Goal: Task Accomplishment & Management: Use online tool/utility

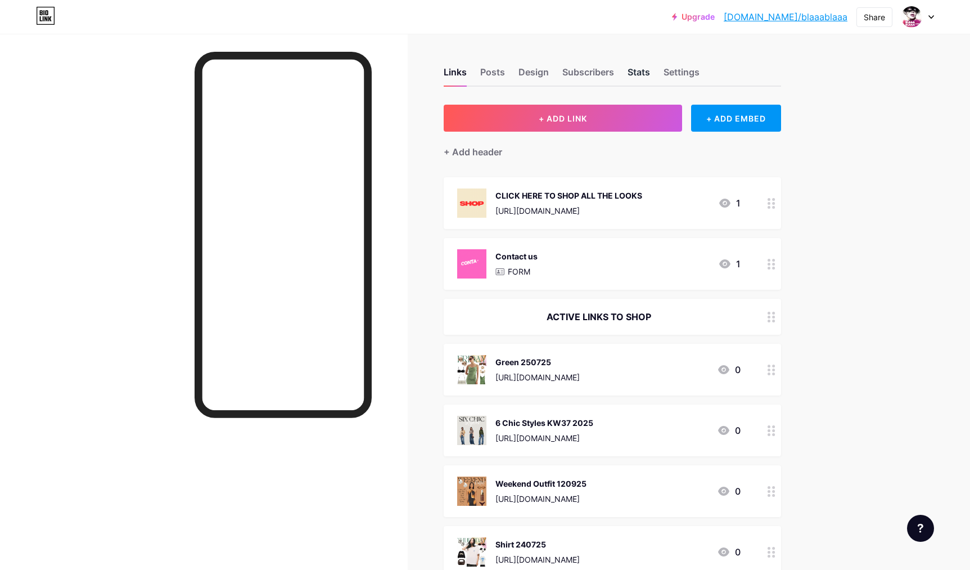
click at [637, 71] on div "Stats" at bounding box center [639, 75] width 22 height 20
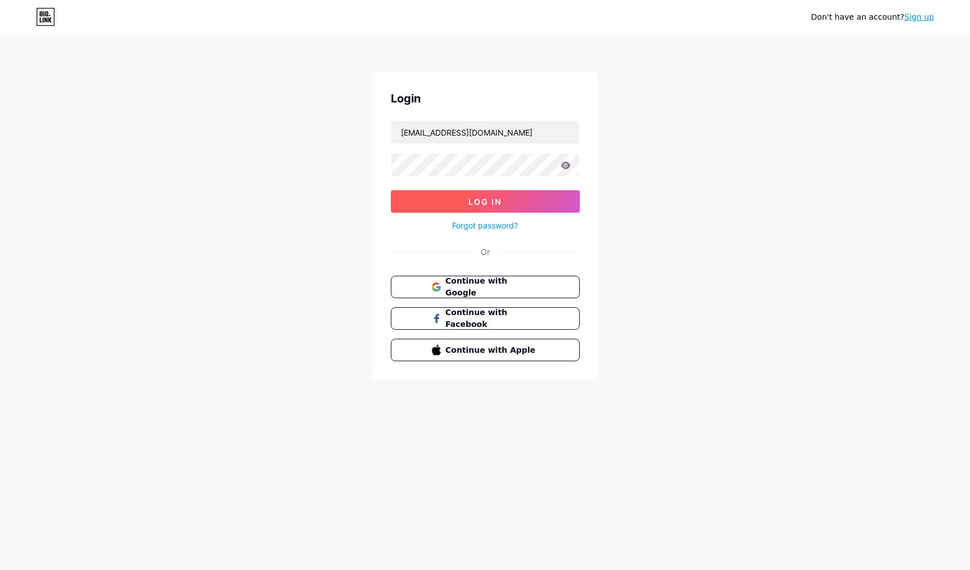
click at [484, 203] on span "Log In" at bounding box center [484, 202] width 33 height 10
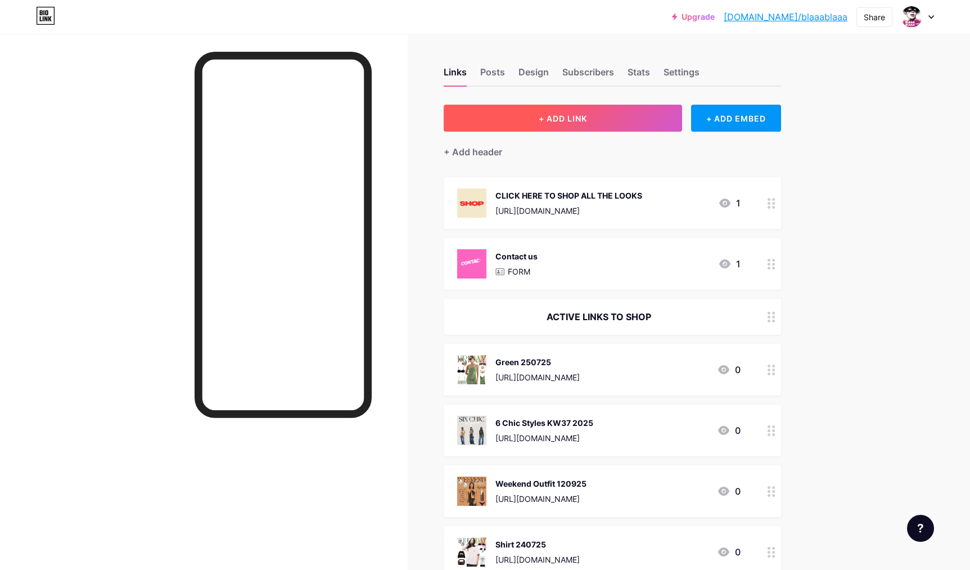
click at [530, 114] on button "+ ADD LINK" at bounding box center [563, 118] width 239 height 27
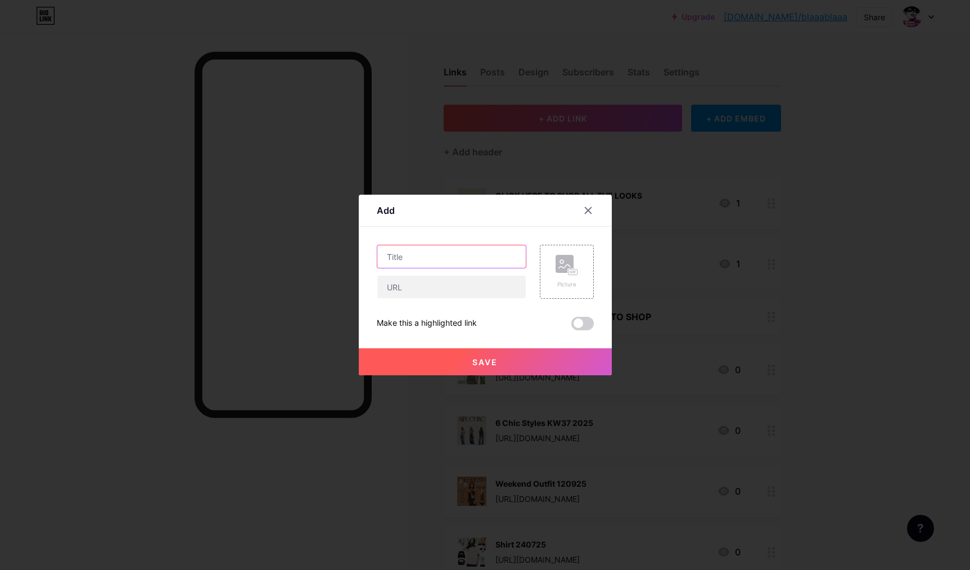
click at [426, 255] on input "text" at bounding box center [451, 256] width 148 height 22
drag, startPoint x: 400, startPoint y: 291, endPoint x: 491, endPoint y: 285, distance: 91.8
click at [400, 291] on input "text" at bounding box center [451, 287] width 148 height 22
drag, startPoint x: 463, startPoint y: 258, endPoint x: 352, endPoint y: 238, distance: 112.5
click at [377, 245] on input "Shirtdress 280725" at bounding box center [451, 256] width 148 height 22
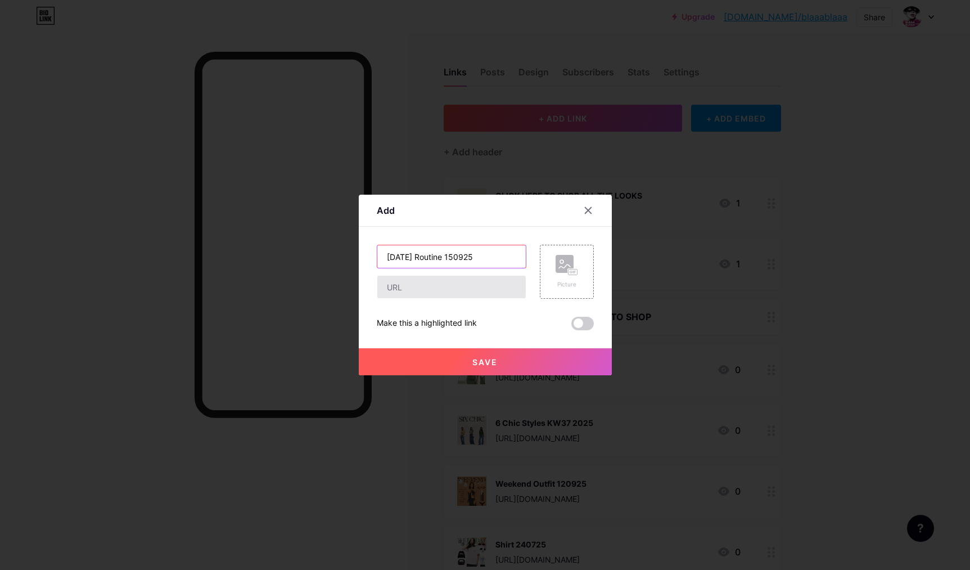
type input "[DATE] Routine 150925"
click at [417, 286] on input "text" at bounding box center [451, 287] width 148 height 22
click at [403, 290] on input "text" at bounding box center [451, 287] width 148 height 22
paste input "[URL][DOMAIN_NAME]"
type input "[URL][DOMAIN_NAME]"
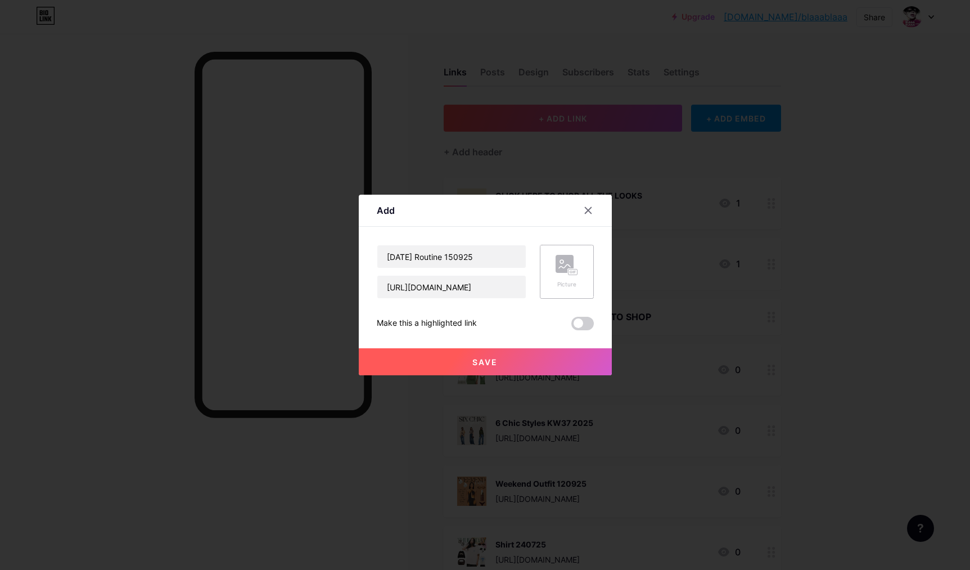
click at [564, 270] on rect at bounding box center [565, 264] width 18 height 18
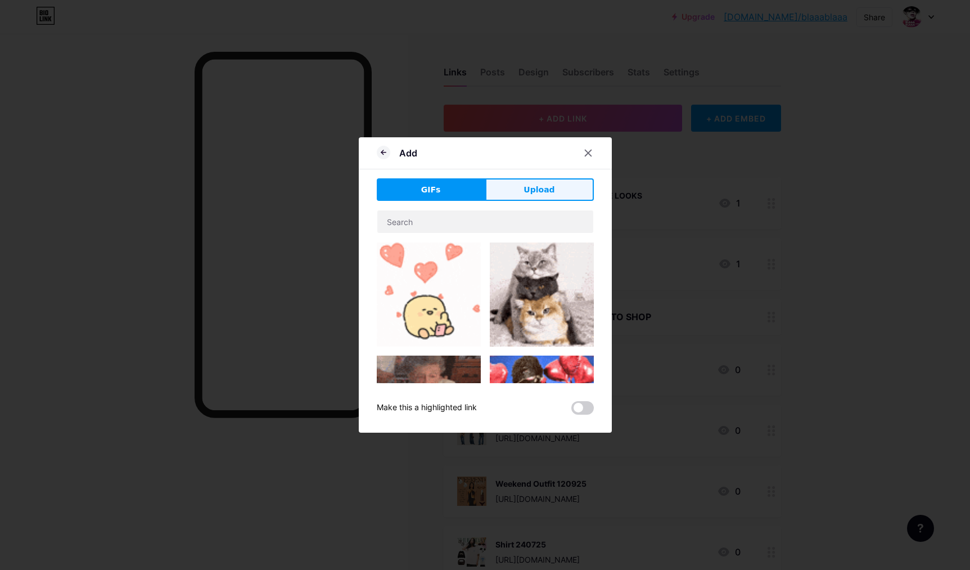
click at [539, 185] on span "Upload" at bounding box center [538, 190] width 31 height 12
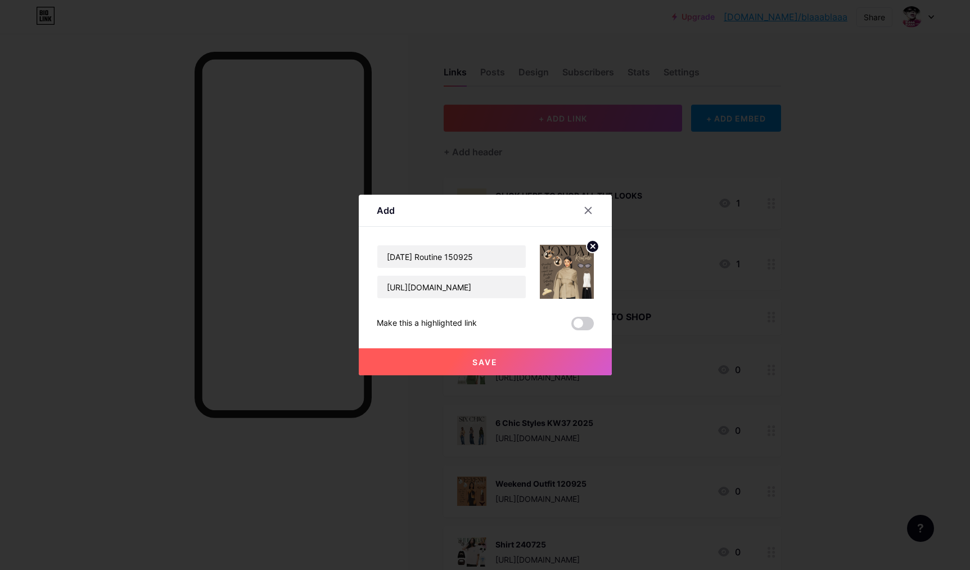
click at [496, 364] on span "Save" at bounding box center [484, 362] width 25 height 10
